Goal: Task Accomplishment & Management: Complete application form

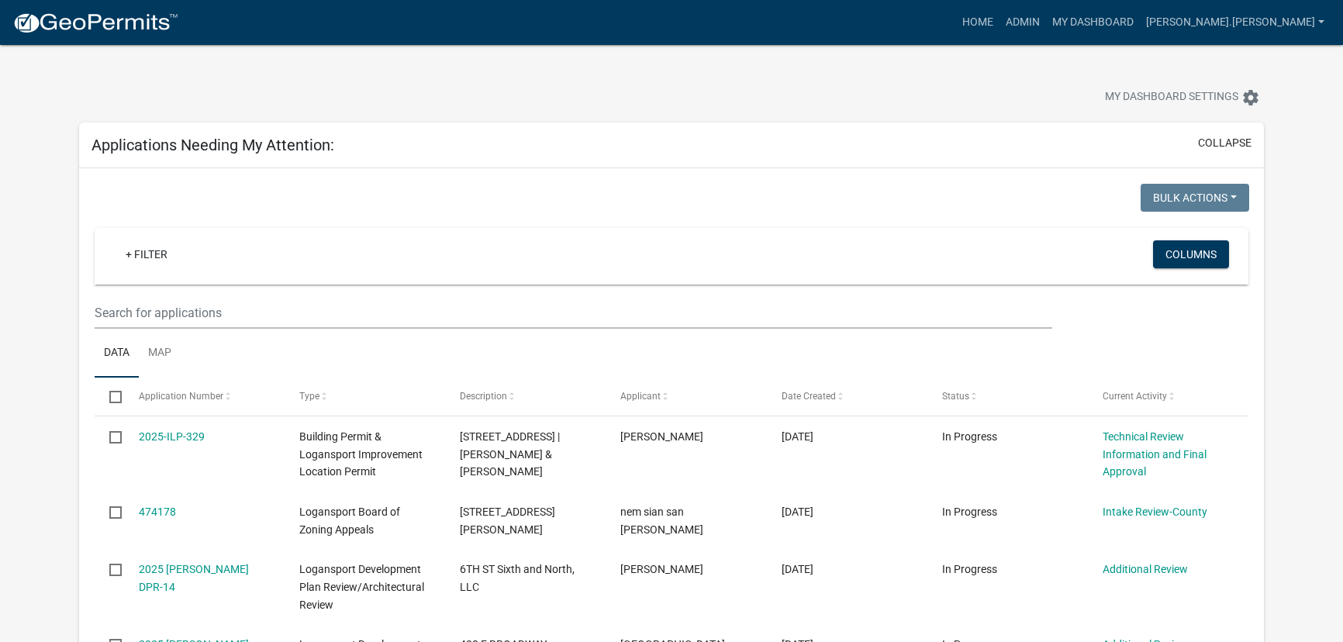
select select "3: 100"
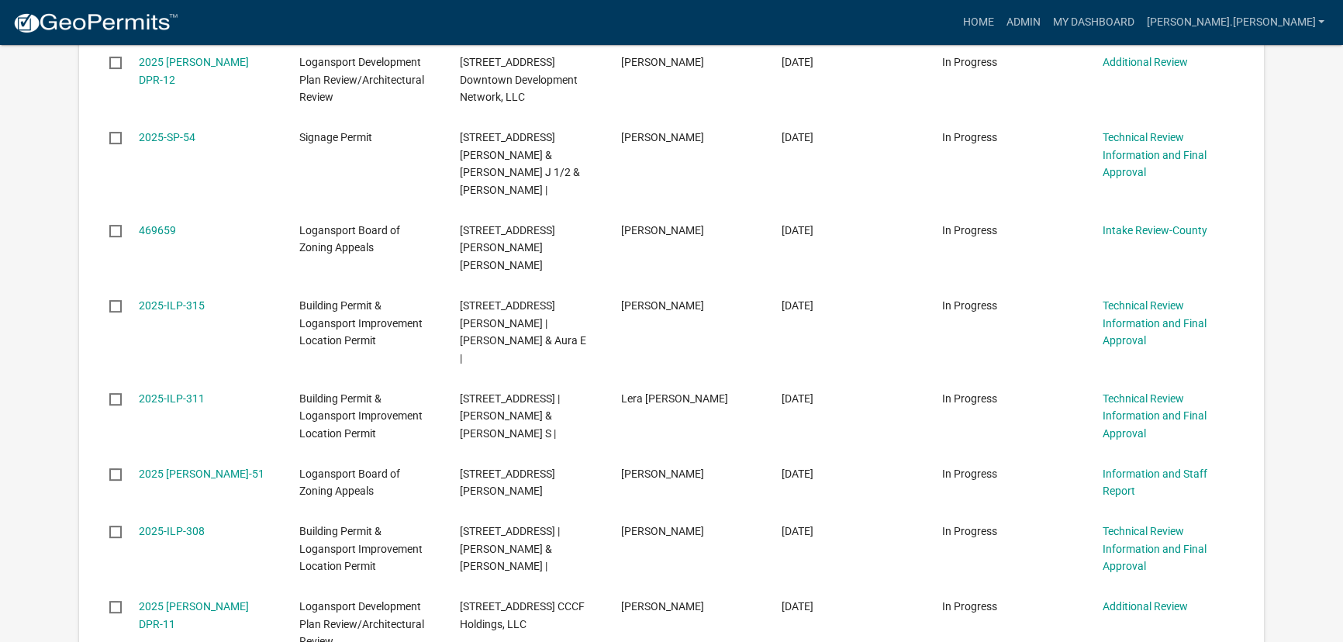
scroll to position [775, 0]
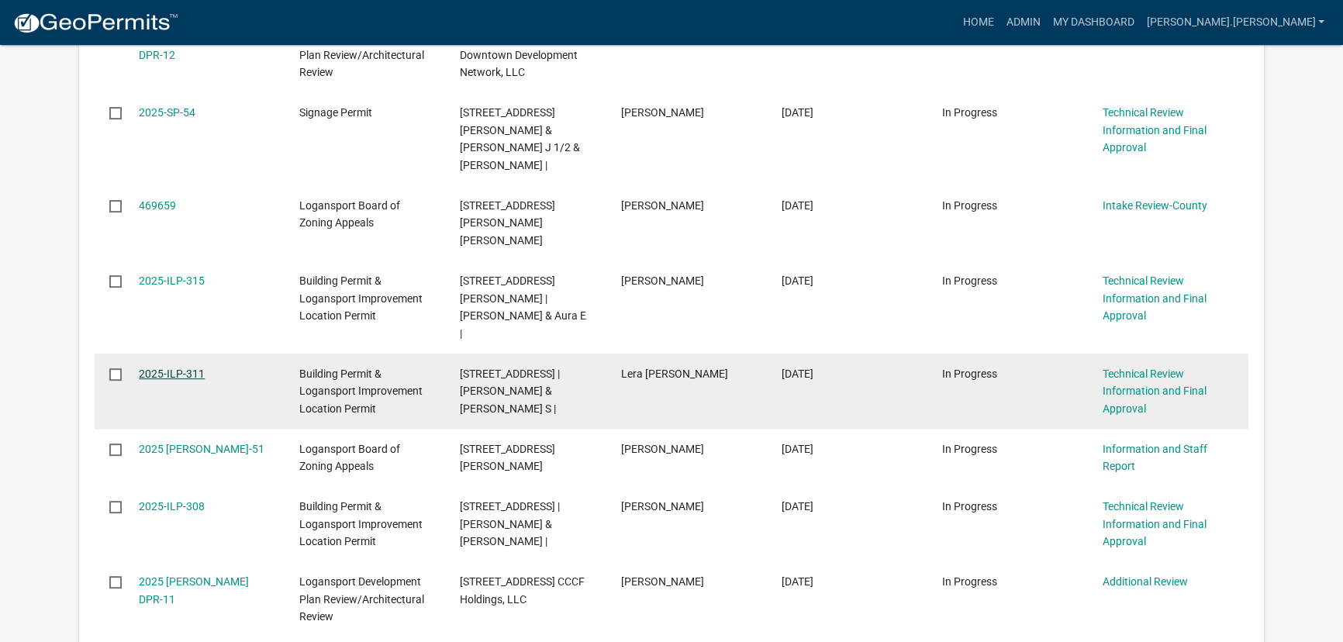
click at [158, 368] on link "2025-ILP-311" at bounding box center [172, 374] width 66 height 12
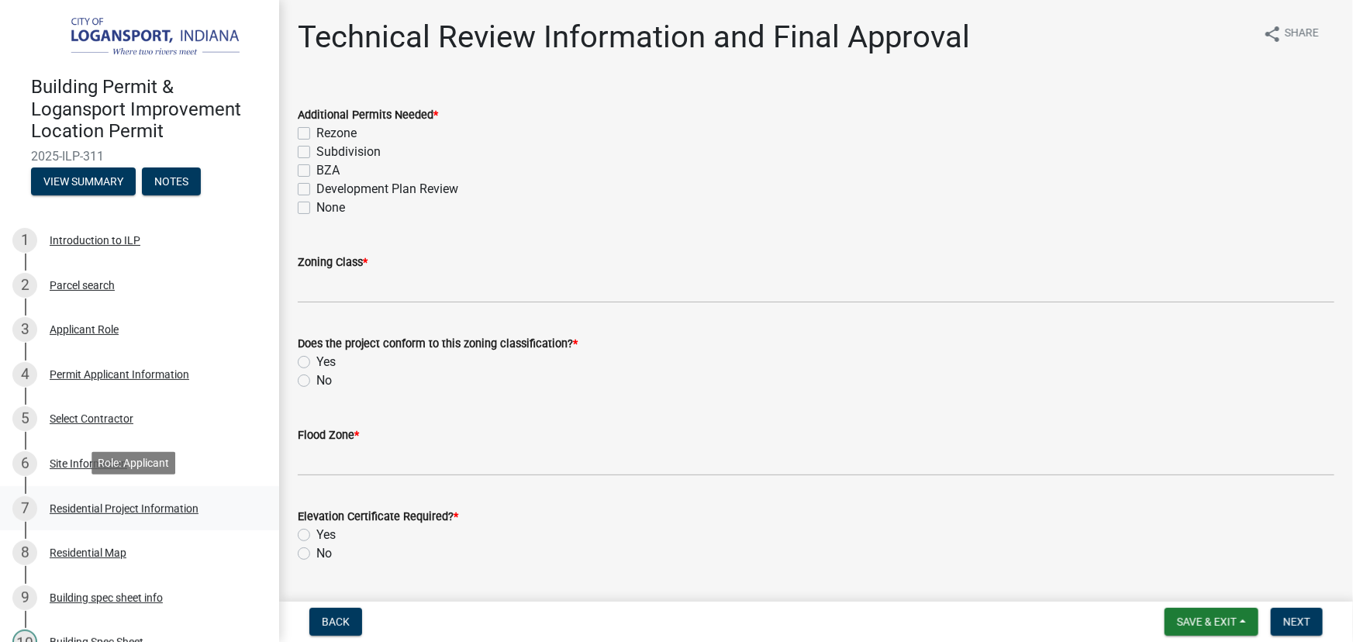
click at [91, 505] on div "Residential Project Information" at bounding box center [124, 508] width 149 height 11
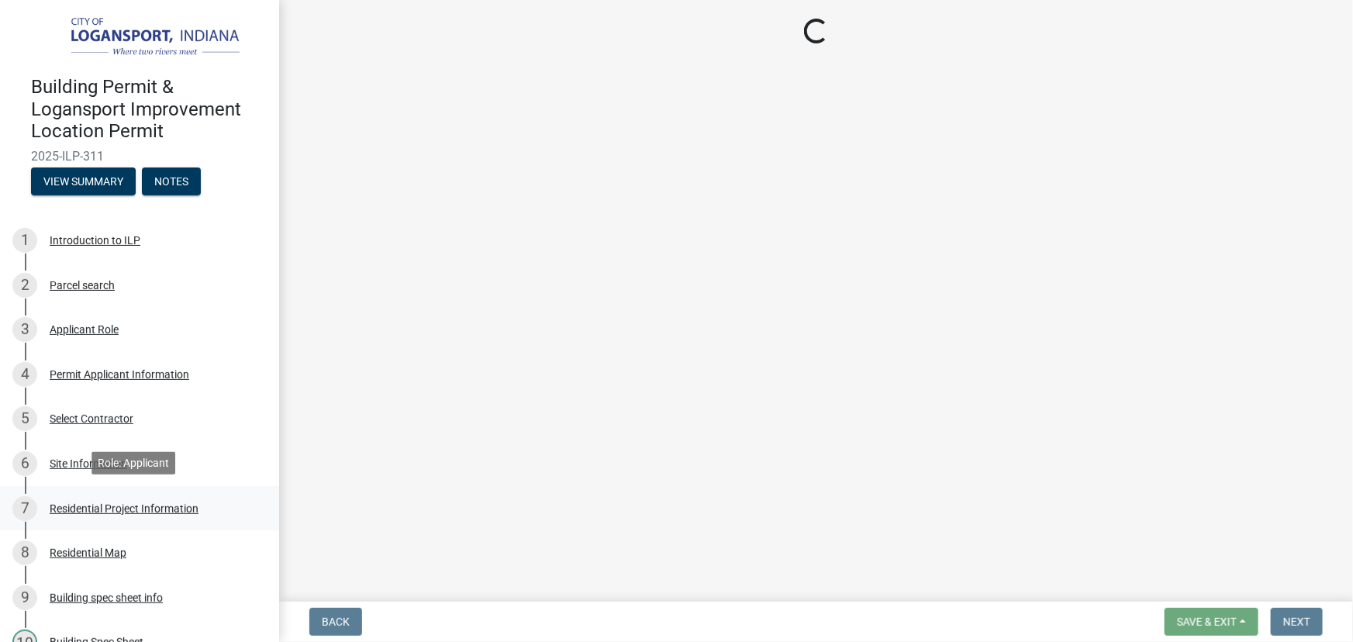
select select "10348b23-6364-40a0-8dca-30255dadf297"
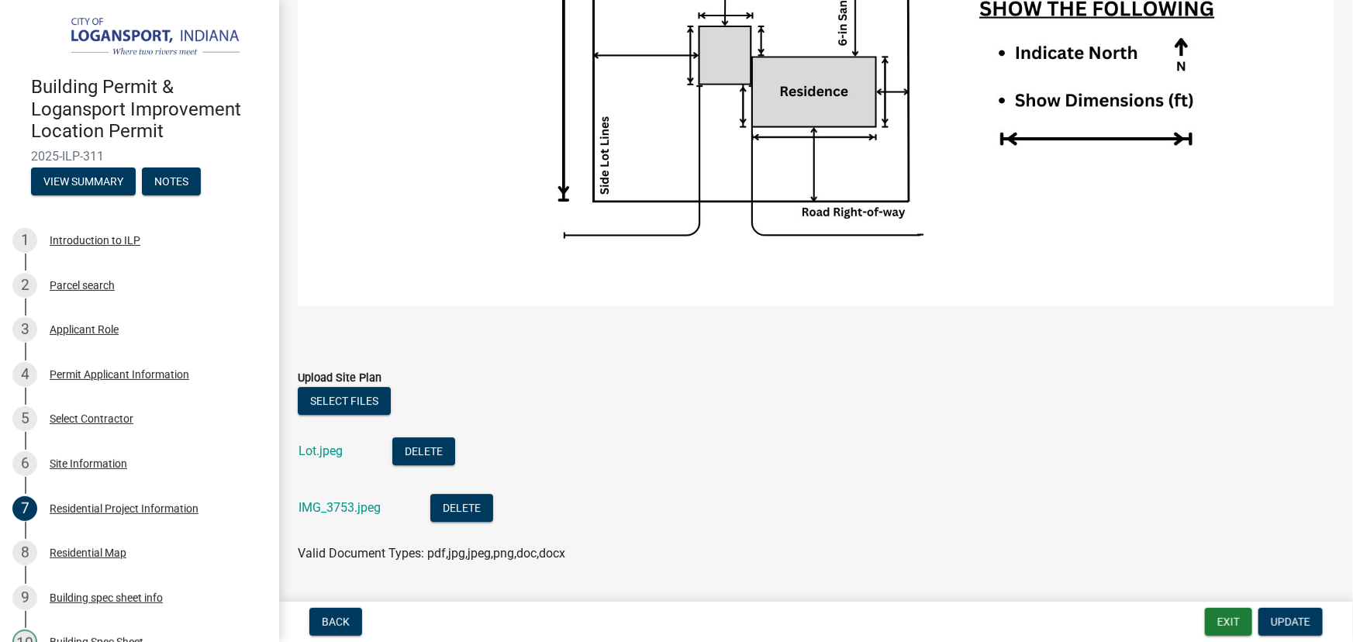
scroll to position [2537, 0]
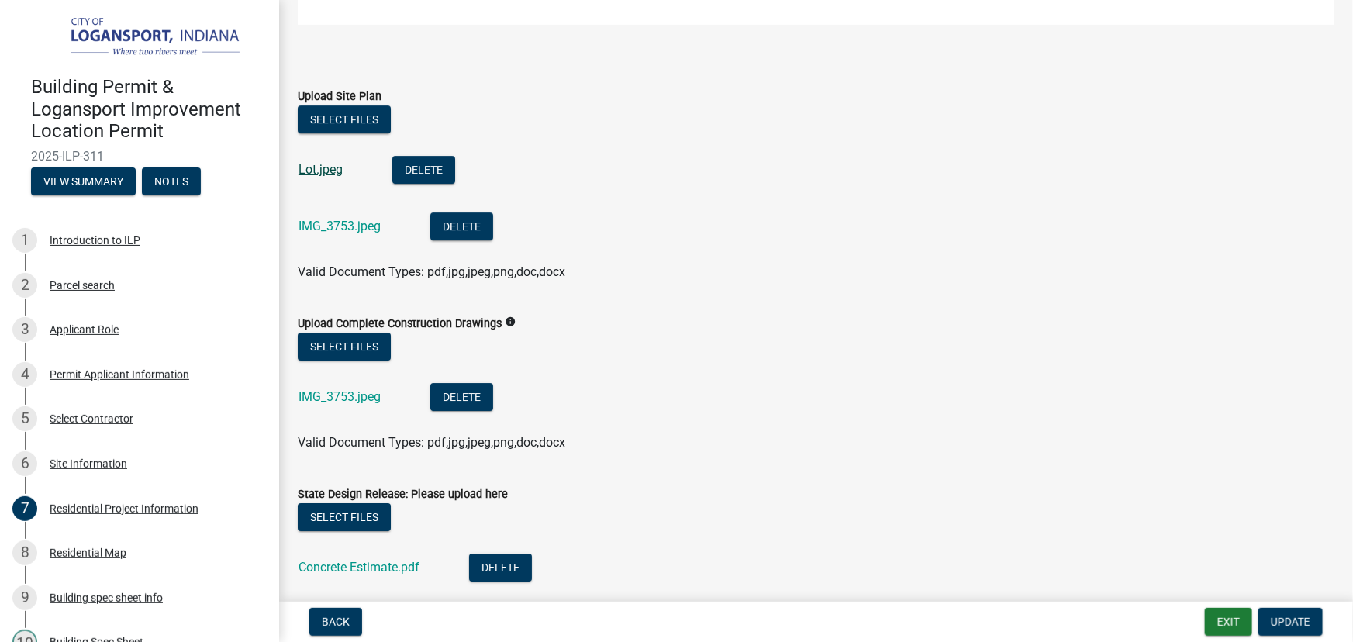
click at [316, 165] on link "Lot.jpeg" at bounding box center [321, 169] width 44 height 15
click at [344, 220] on link "IMG_3753.jpeg" at bounding box center [340, 226] width 82 height 15
click at [357, 389] on link "IMG_3753.jpeg" at bounding box center [340, 396] width 82 height 15
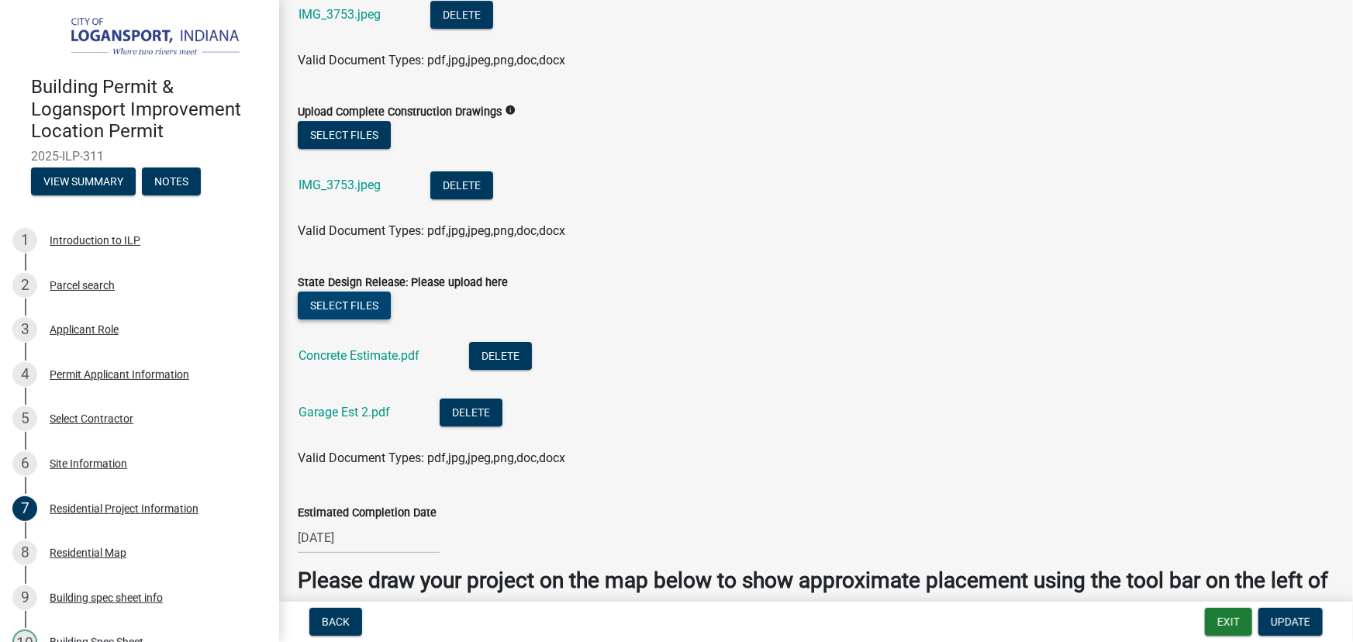
scroll to position [2890, 0]
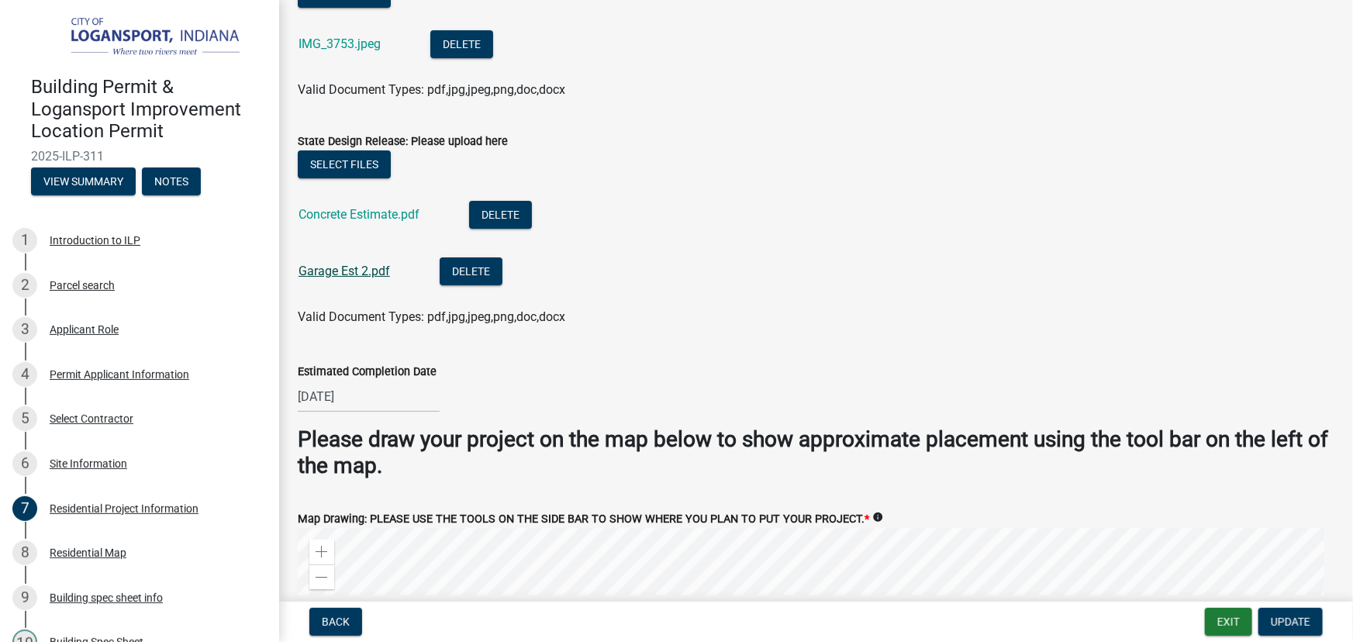
click at [346, 265] on link "Garage Est 2.pdf" at bounding box center [344, 271] width 91 height 15
click at [351, 267] on link "Garage Est 2.pdf" at bounding box center [344, 271] width 91 height 15
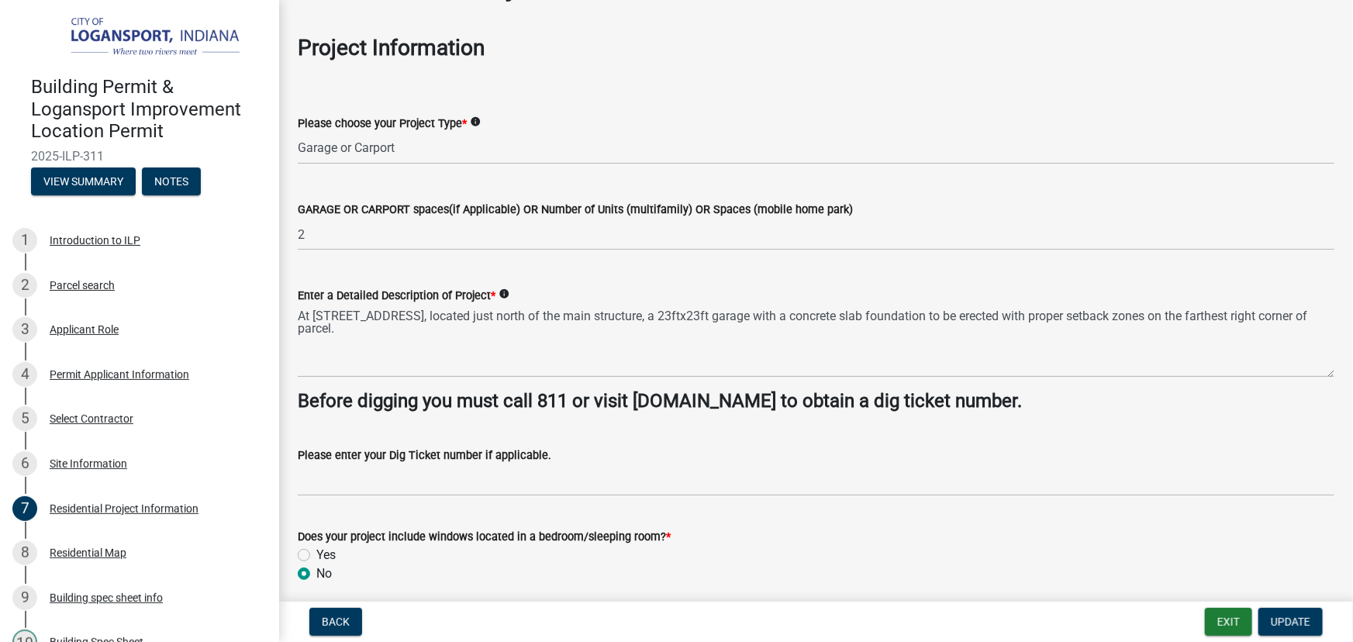
scroll to position [0, 0]
